Goal: Task Accomplishment & Management: Use online tool/utility

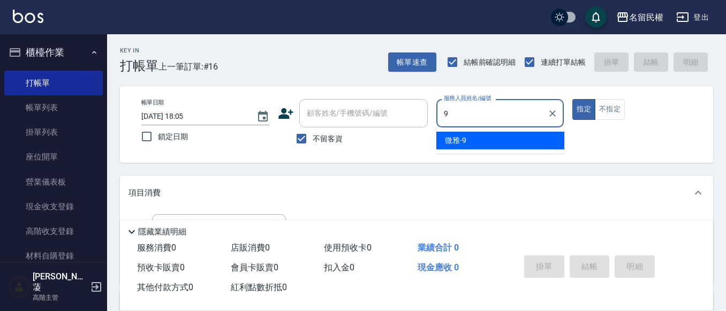
type input "微雅-9"
type button "true"
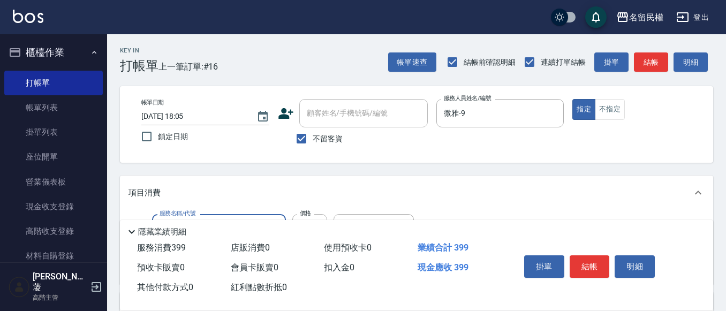
type input "不指定洗剪(204)"
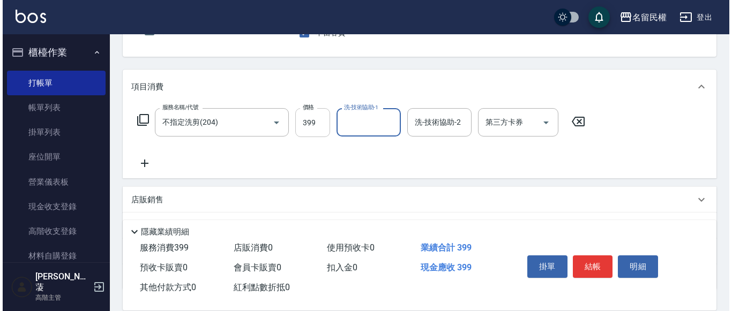
scroll to position [107, 0]
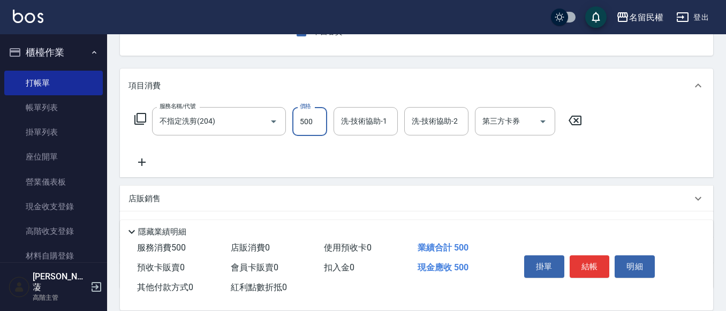
type input "500"
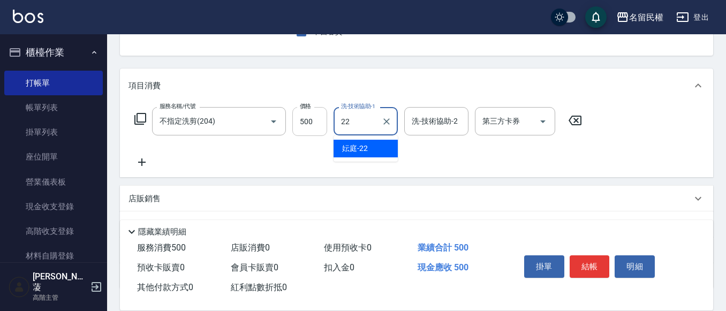
type input "妘庭-22"
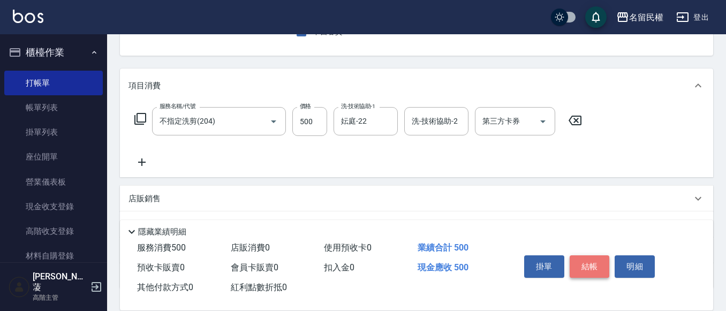
click at [592, 257] on button "結帳" at bounding box center [590, 266] width 40 height 22
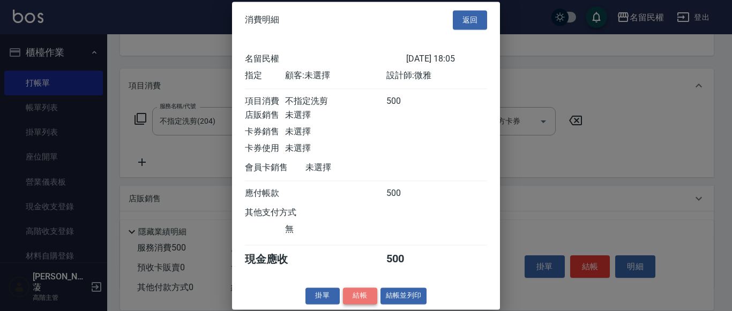
click at [350, 304] on button "結帳" at bounding box center [360, 296] width 34 height 17
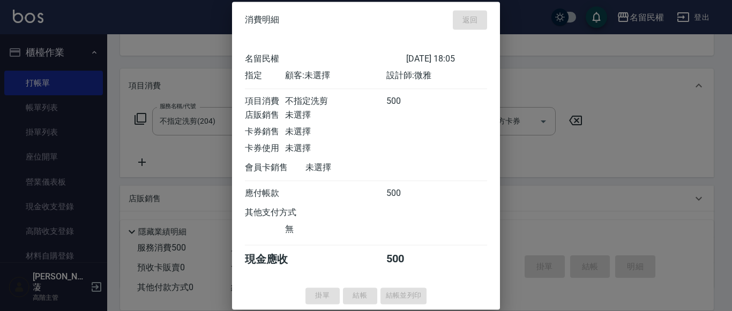
type input "[DATE] 18:58"
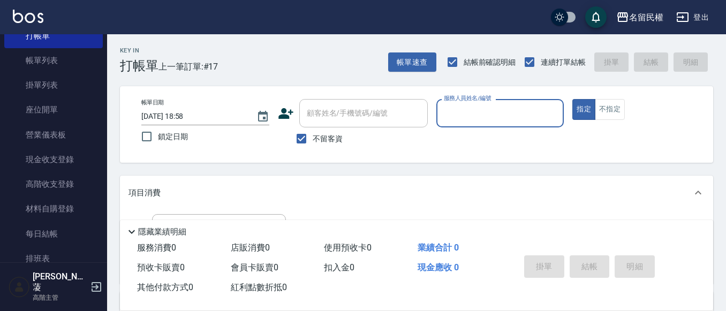
scroll to position [161, 0]
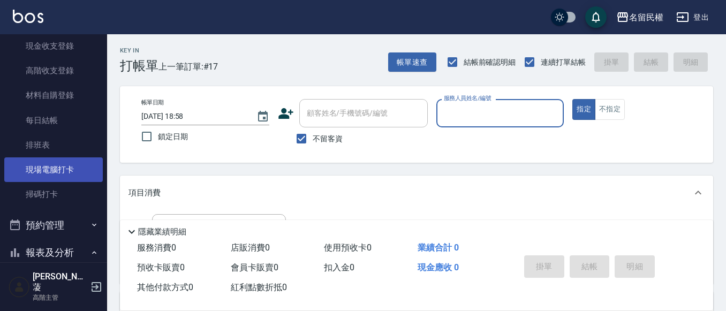
click at [58, 167] on link "現場電腦打卡" at bounding box center [53, 169] width 99 height 25
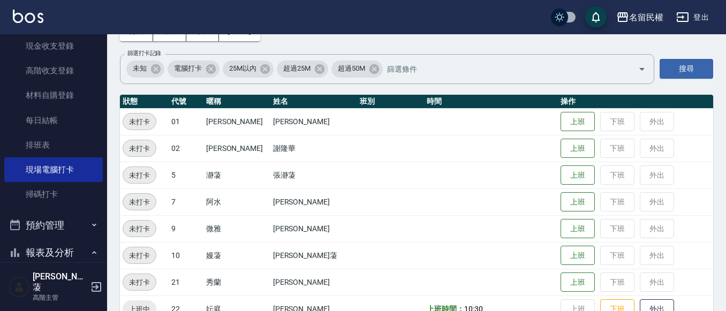
scroll to position [197, 0]
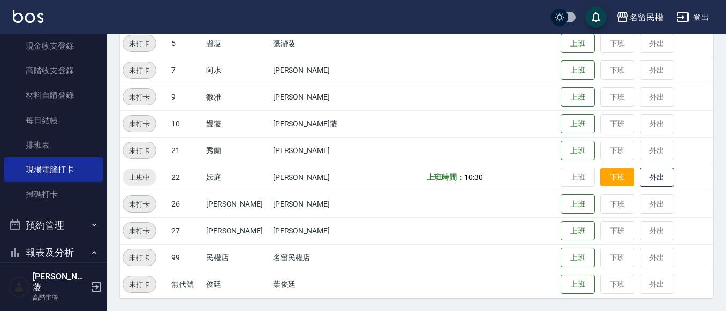
click at [600, 168] on button "下班" at bounding box center [617, 177] width 34 height 19
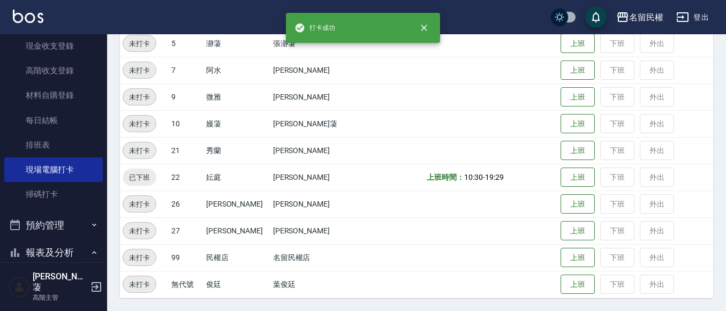
scroll to position [0, 0]
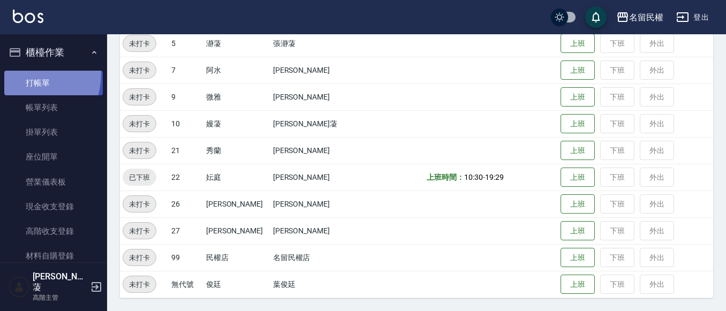
click at [17, 73] on link "打帳單" at bounding box center [53, 83] width 99 height 25
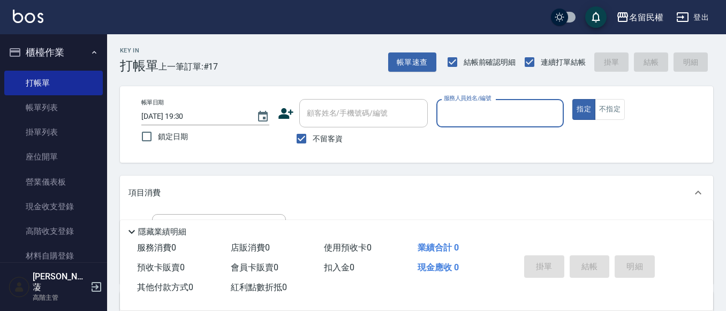
scroll to position [161, 0]
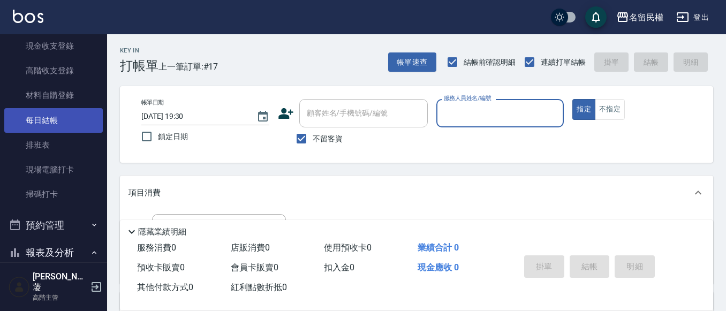
click at [66, 124] on link "每日結帳" at bounding box center [53, 120] width 99 height 25
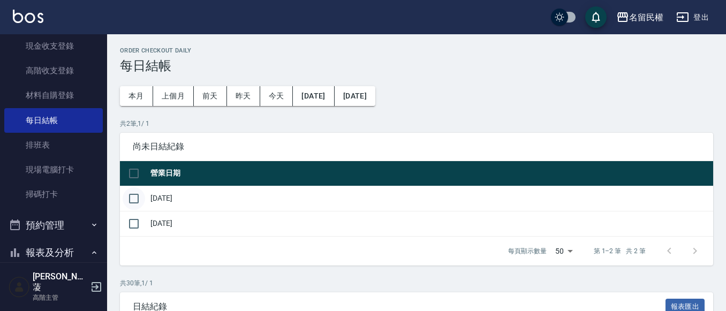
click at [127, 199] on input "checkbox" at bounding box center [134, 198] width 22 height 22
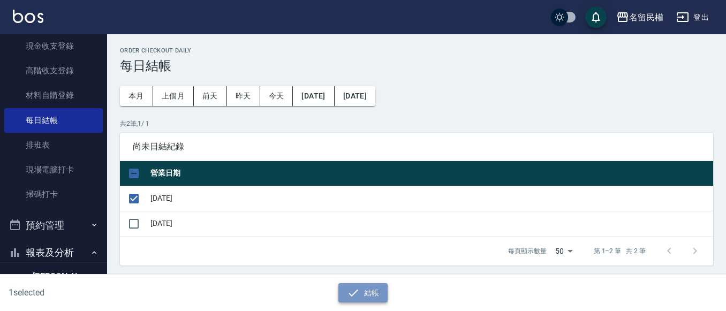
click at [362, 291] on button "結帳" at bounding box center [364, 293] width 50 height 20
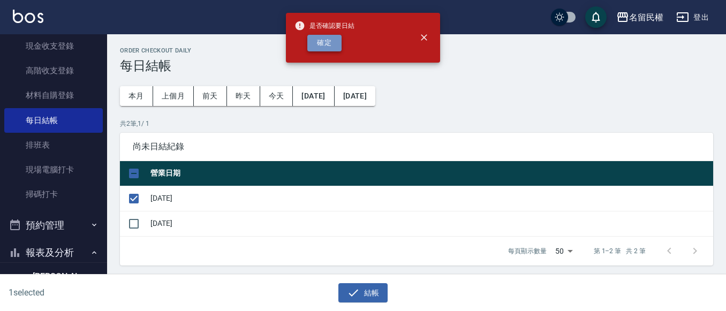
click at [333, 36] on button "確定" at bounding box center [324, 43] width 34 height 17
checkbox input "false"
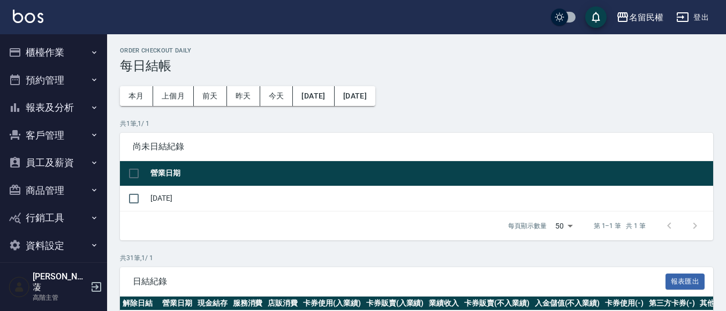
click at [71, 111] on button "報表及分析" at bounding box center [53, 108] width 99 height 28
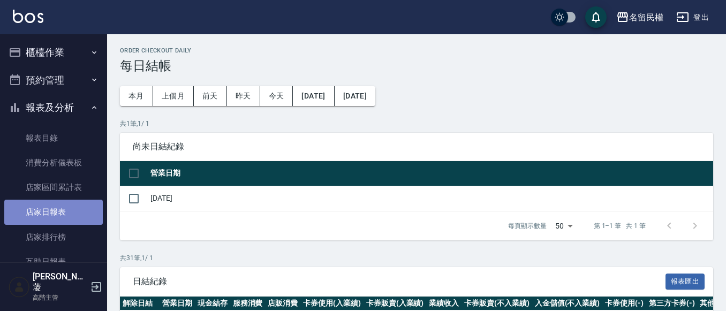
click at [62, 211] on link "店家日報表" at bounding box center [53, 212] width 99 height 25
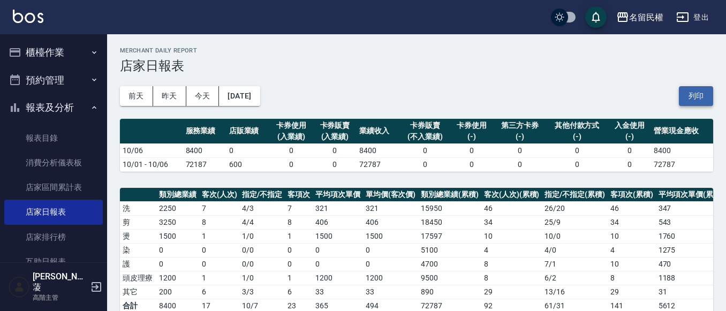
click at [702, 94] on button "列印" at bounding box center [696, 96] width 34 height 20
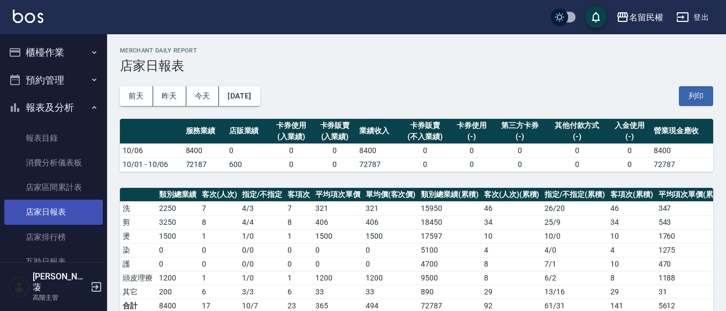
drag, startPoint x: 173, startPoint y: 220, endPoint x: 77, endPoint y: 216, distance: 96.5
drag, startPoint x: 77, startPoint y: 216, endPoint x: 39, endPoint y: 209, distance: 38.0
click at [39, 209] on link "店家日報表" at bounding box center [53, 212] width 99 height 25
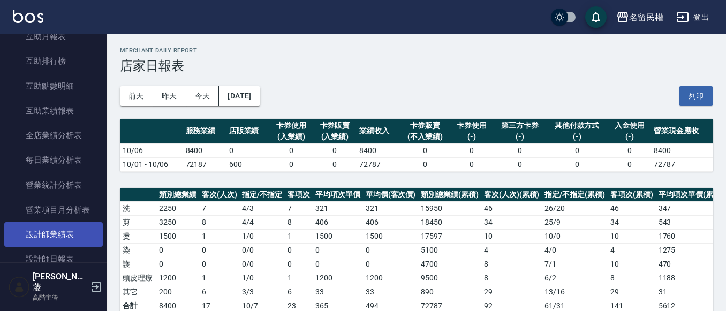
scroll to position [268, 0]
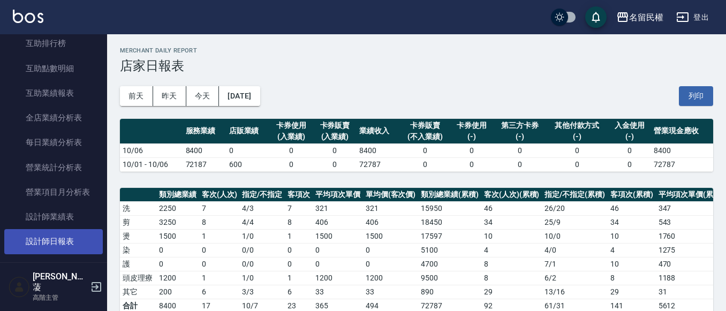
click at [76, 240] on link "設計師日報表" at bounding box center [53, 241] width 99 height 25
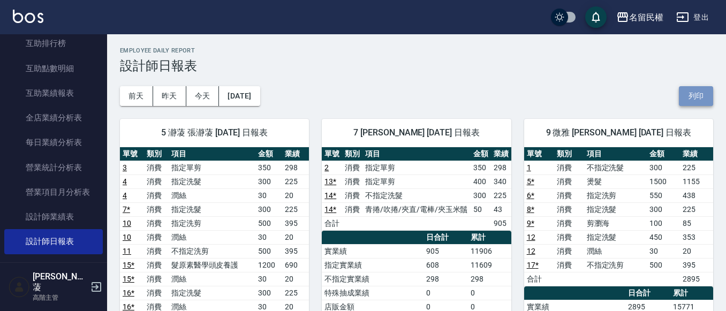
click at [688, 92] on button "列印" at bounding box center [696, 96] width 34 height 20
